Goal: Task Accomplishment & Management: Complete application form

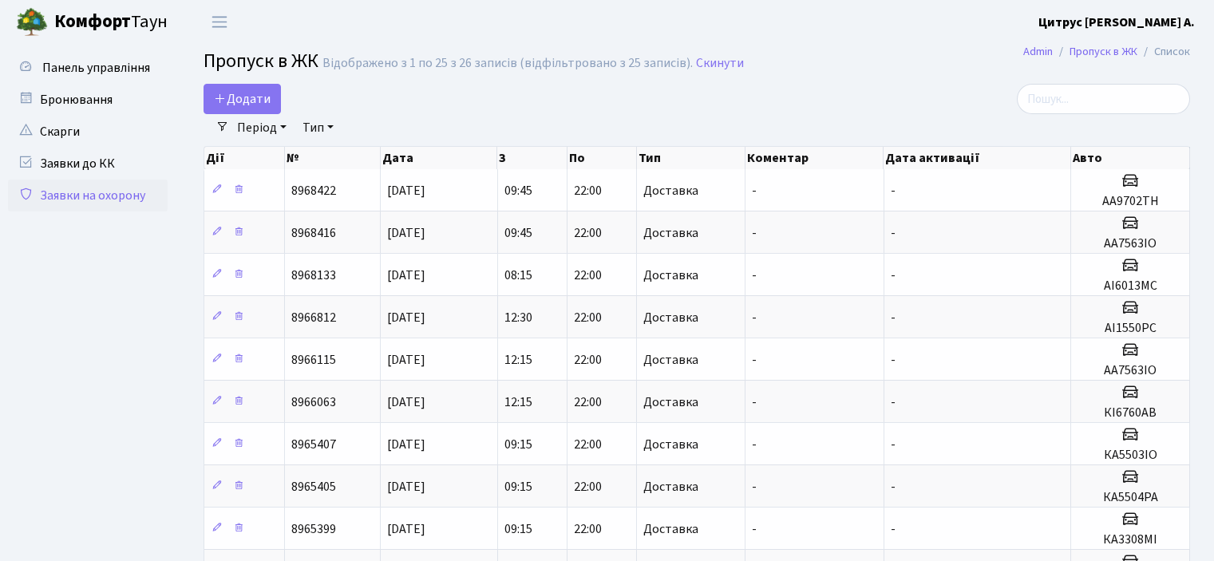
select select "25"
click at [244, 103] on span "Додати" at bounding box center [242, 99] width 57 height 18
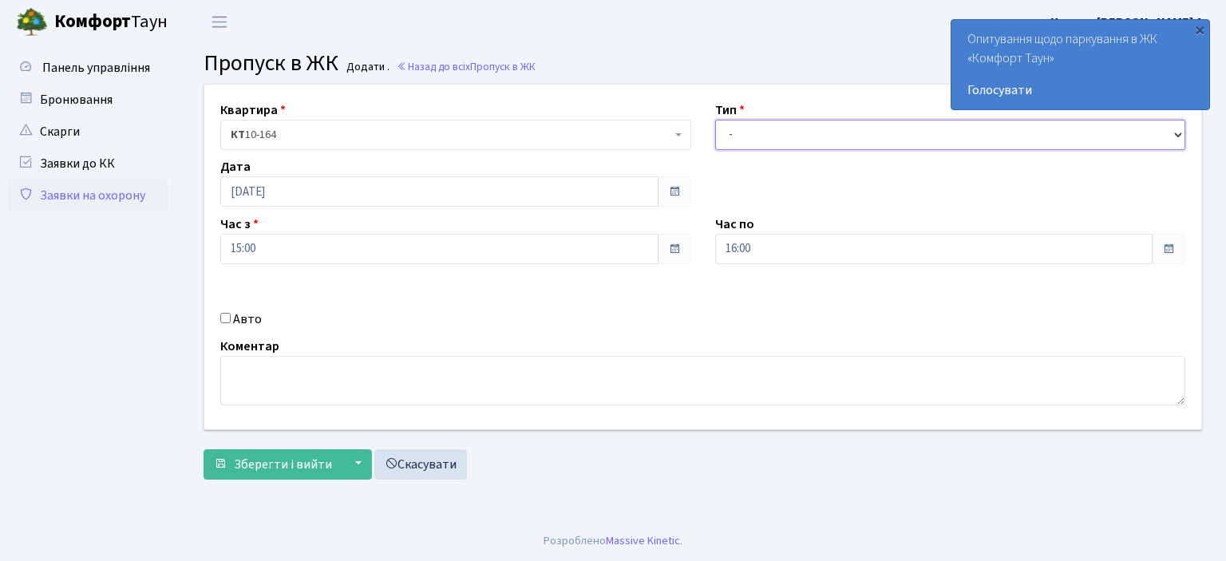
drag, startPoint x: 1175, startPoint y: 139, endPoint x: 1151, endPoint y: 138, distance: 24.0
click at [1175, 139] on select "- Доставка Таксі Гості Сервіс" at bounding box center [950, 135] width 471 height 30
select select "1"
click at [715, 120] on select "- Доставка Таксі Гості Сервіс" at bounding box center [950, 135] width 471 height 30
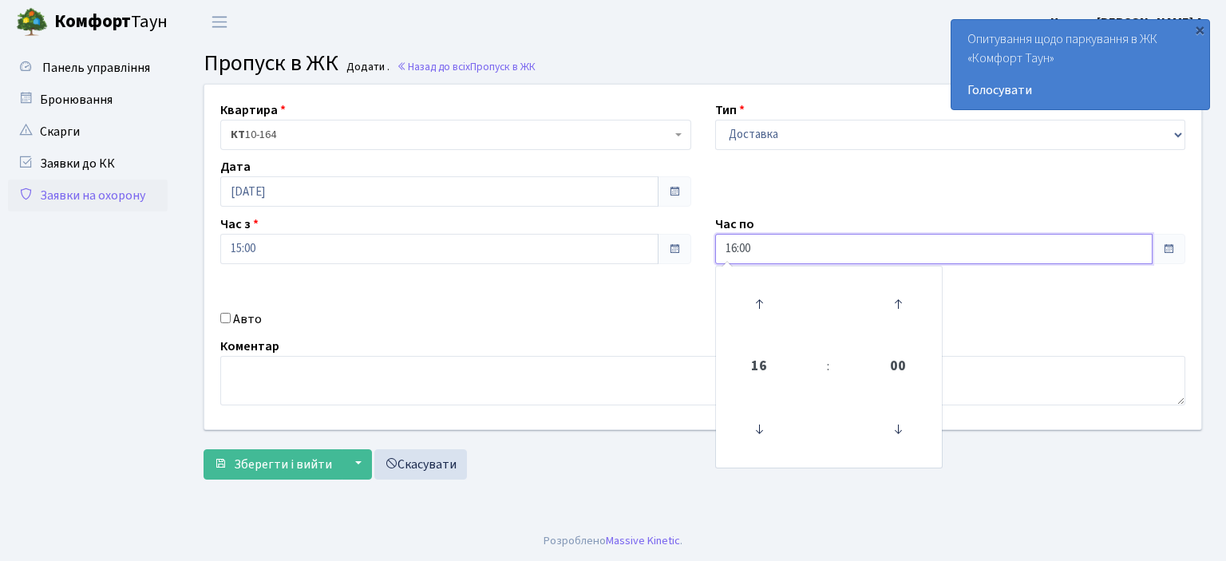
drag, startPoint x: 763, startPoint y: 252, endPoint x: 636, endPoint y: 263, distance: 128.2
click at [636, 263] on div "Квартира <b>КТ</b>&nbsp;&nbsp;&nbsp;&nbsp;10-164 КТ 10-164 Тип - Доставка Таксі…" at bounding box center [702, 257] width 1021 height 345
type input "22:00"
click at [229, 319] on input "Авто" at bounding box center [225, 318] width 10 height 10
checkbox input "true"
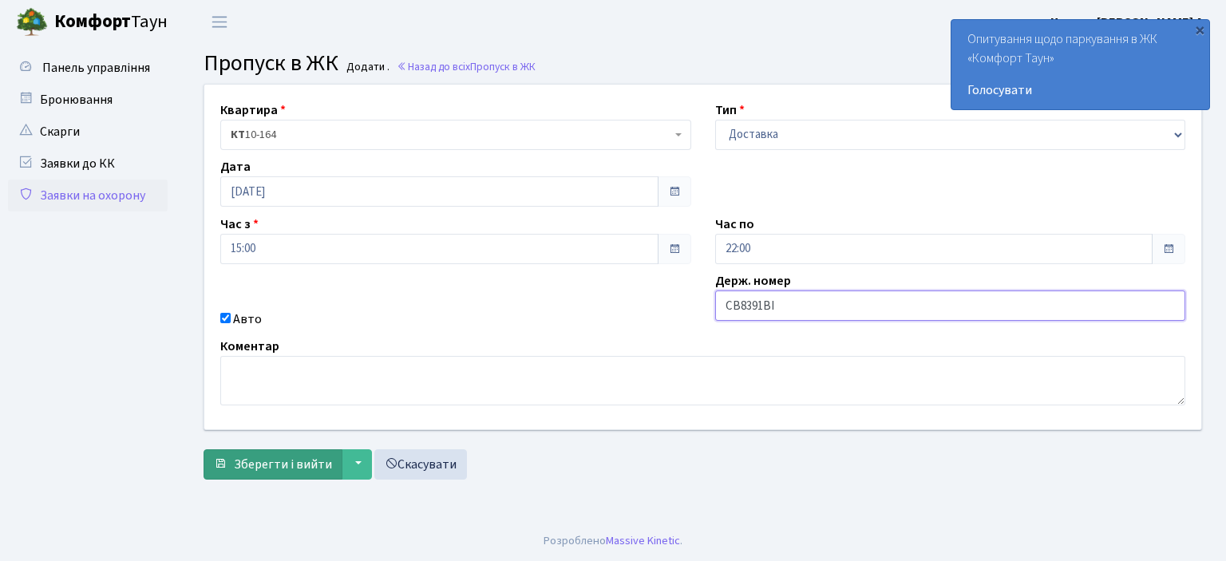
type input "CB8391BI"
click at [303, 472] on span "Зберегти і вийти" at bounding box center [283, 465] width 98 height 18
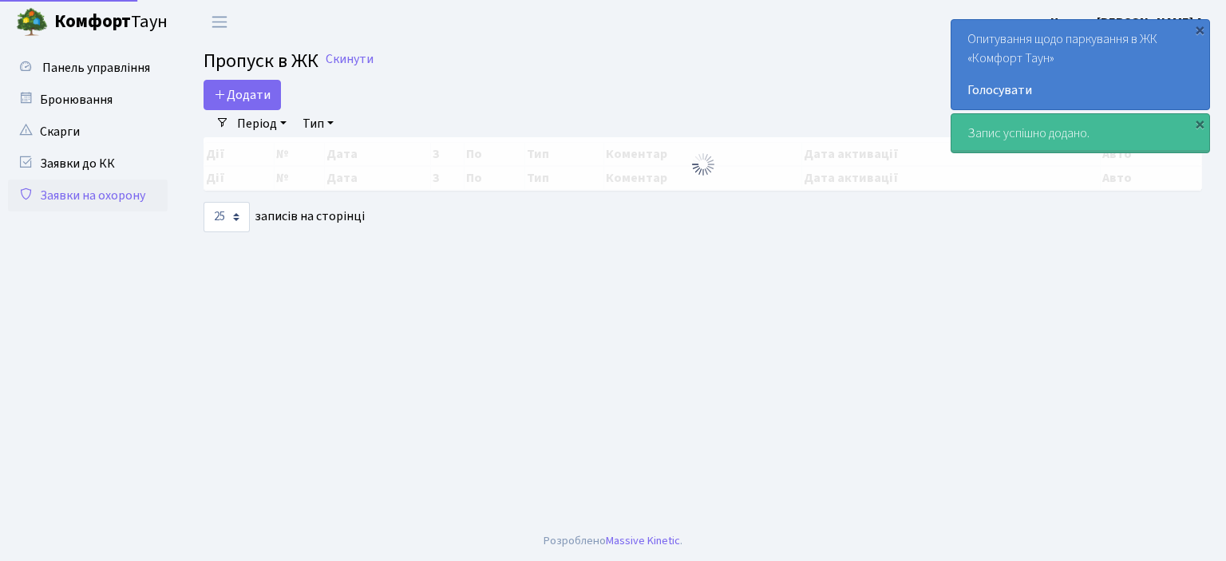
select select "25"
